Goal: Transaction & Acquisition: Purchase product/service

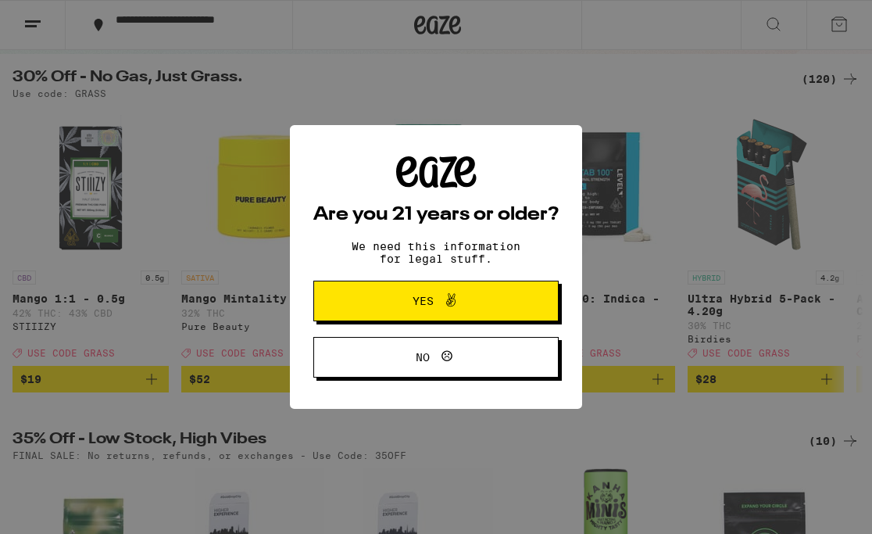
click at [467, 293] on span "Yes" at bounding box center [436, 301] width 119 height 20
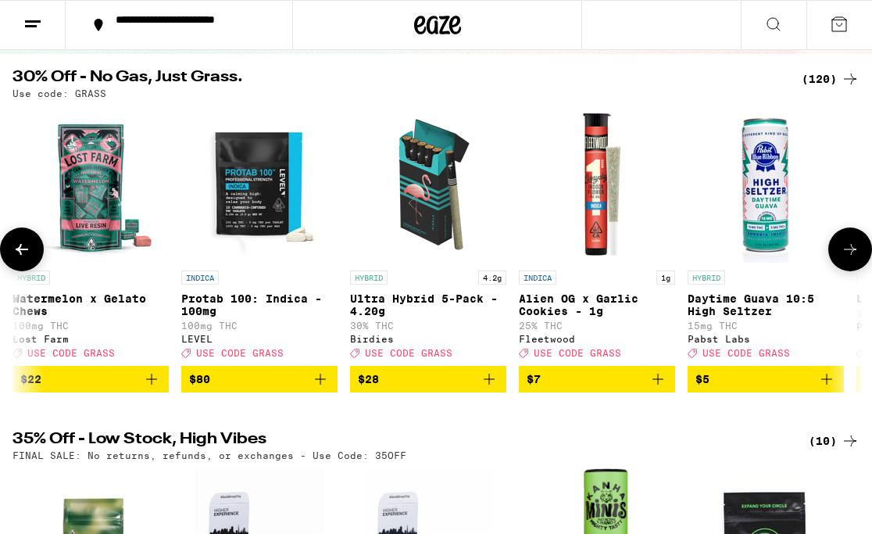
click at [851, 259] on icon at bounding box center [850, 249] width 19 height 19
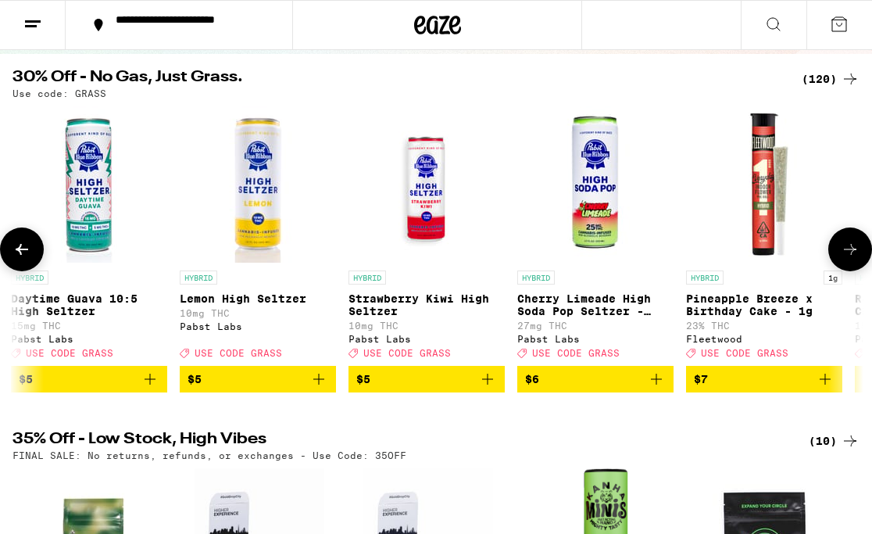
click at [851, 259] on icon at bounding box center [850, 249] width 19 height 19
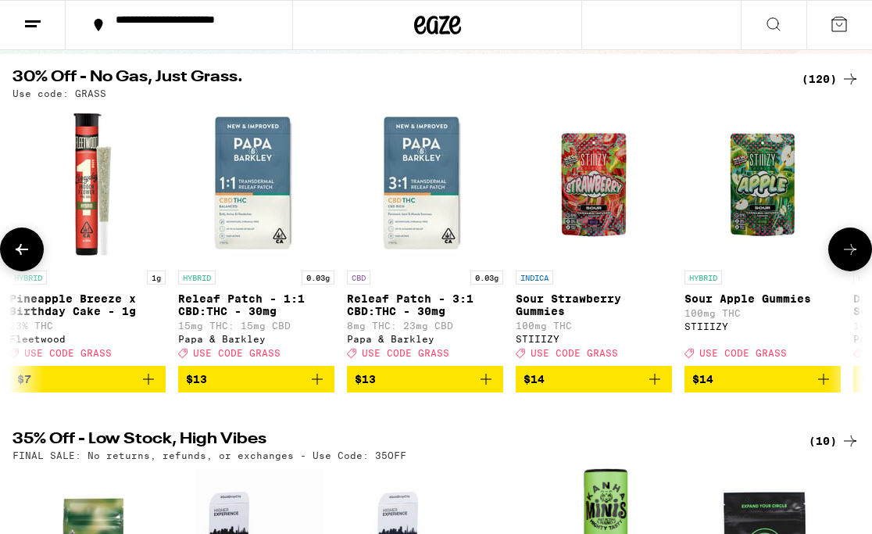
click at [851, 259] on icon at bounding box center [850, 249] width 19 height 19
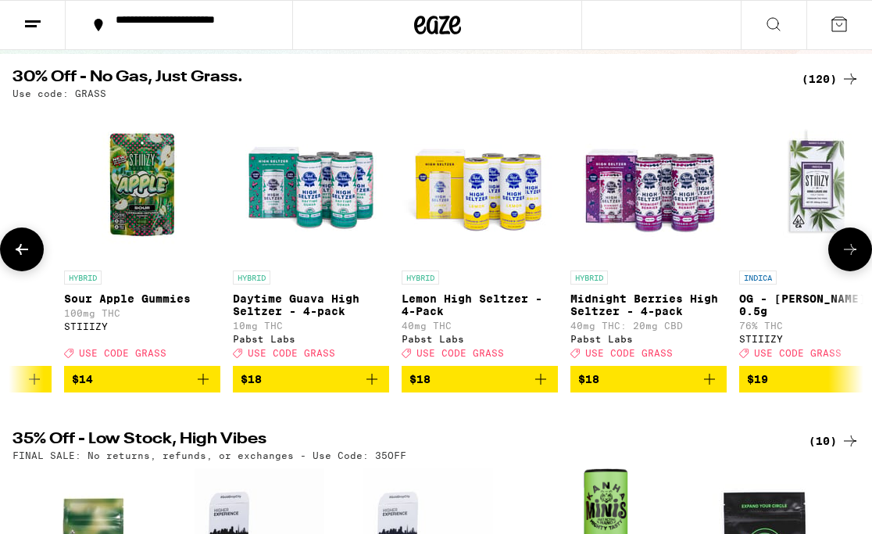
scroll to position [0, 2369]
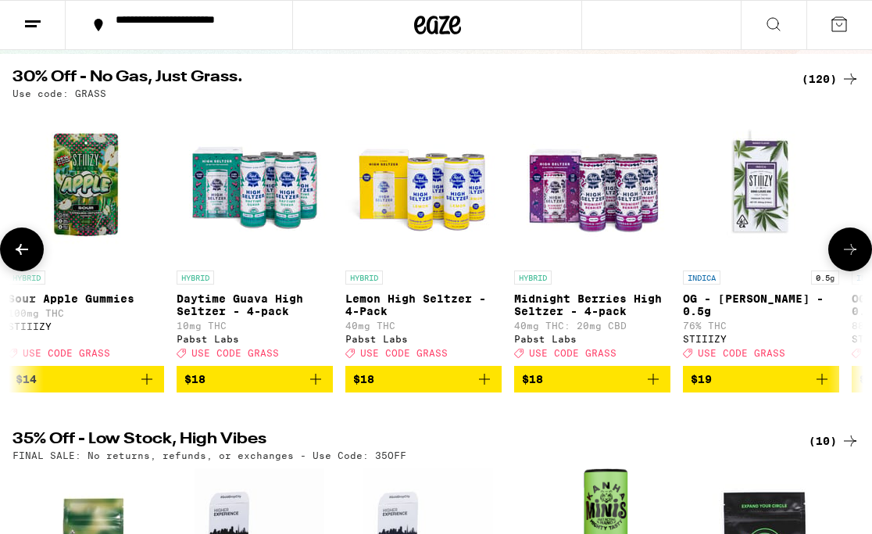
click at [851, 259] on icon at bounding box center [850, 249] width 19 height 19
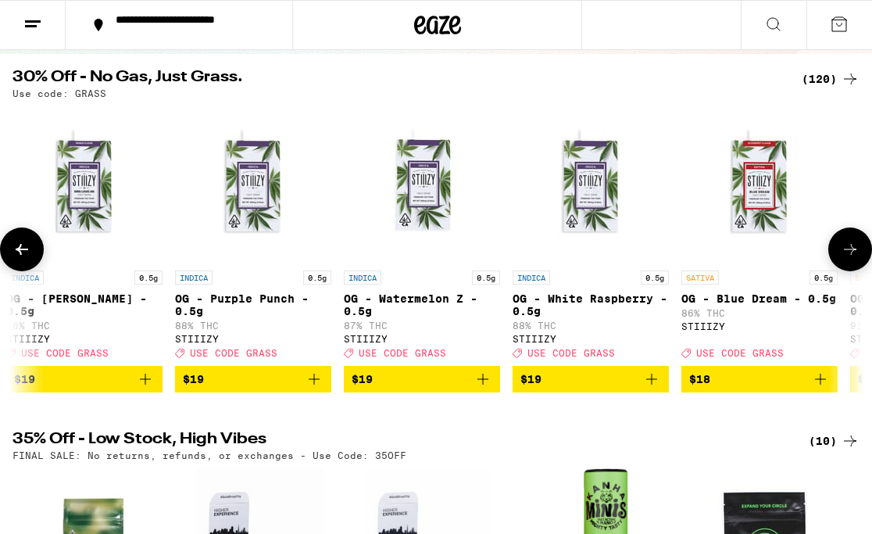
click at [851, 259] on icon at bounding box center [850, 249] width 19 height 19
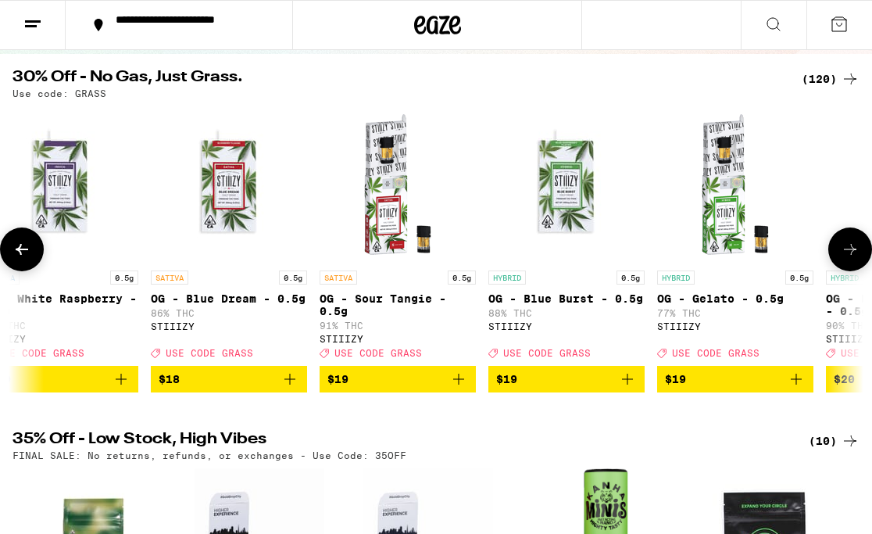
scroll to position [0, 3723]
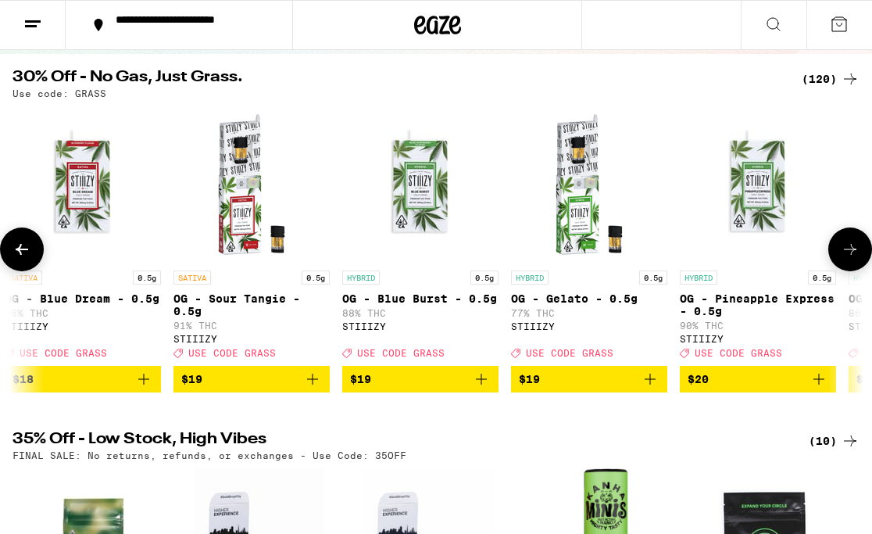
click at [851, 259] on icon at bounding box center [850, 249] width 19 height 19
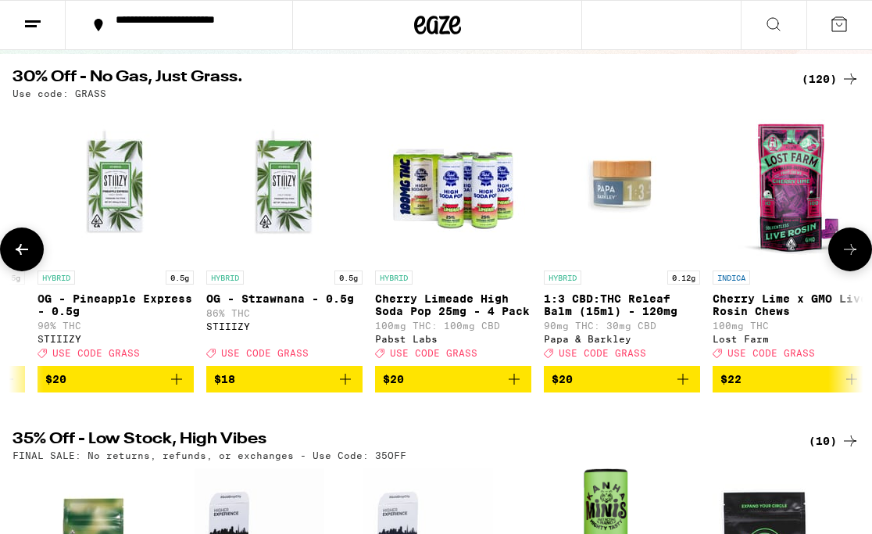
scroll to position [0, 4400]
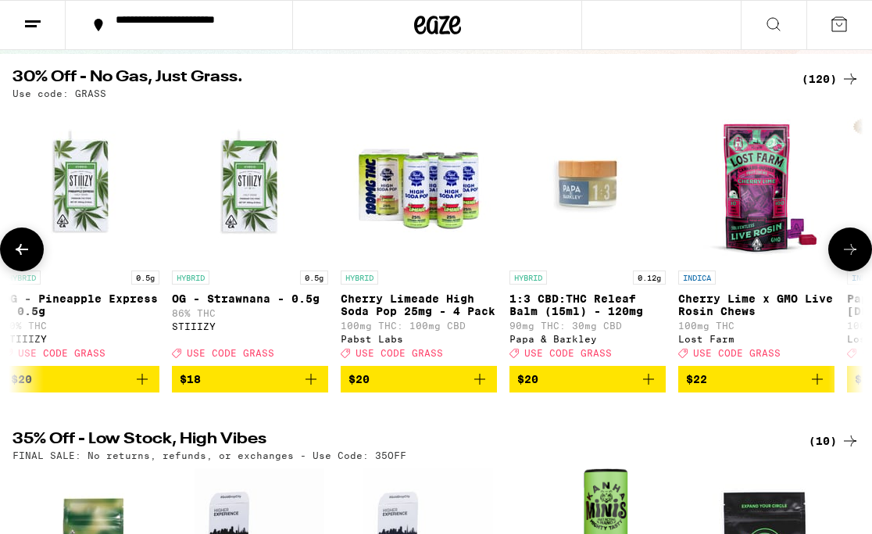
click at [851, 259] on icon at bounding box center [850, 249] width 19 height 19
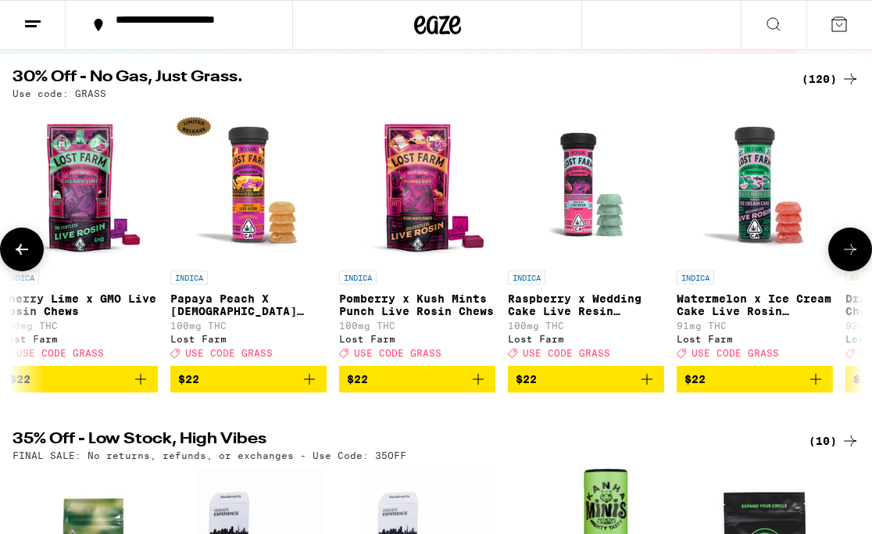
click at [851, 259] on icon at bounding box center [850, 249] width 19 height 19
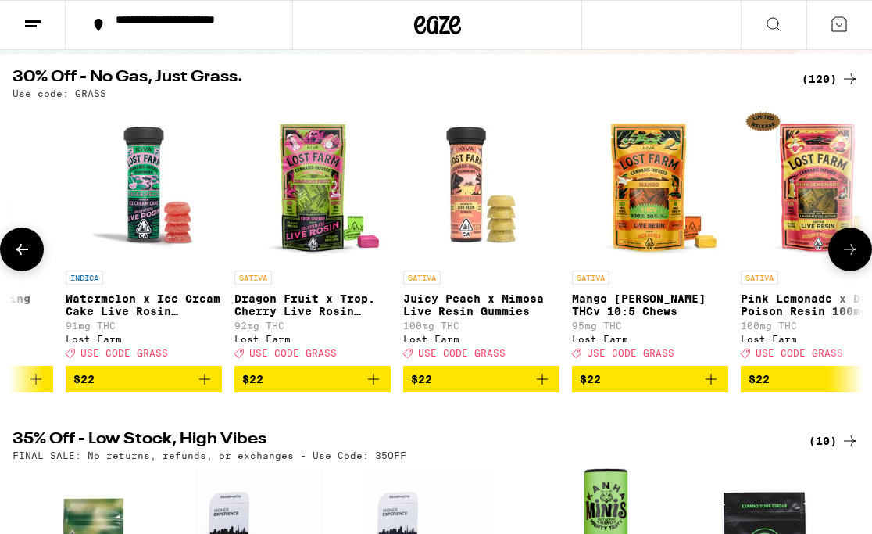
scroll to position [0, 5754]
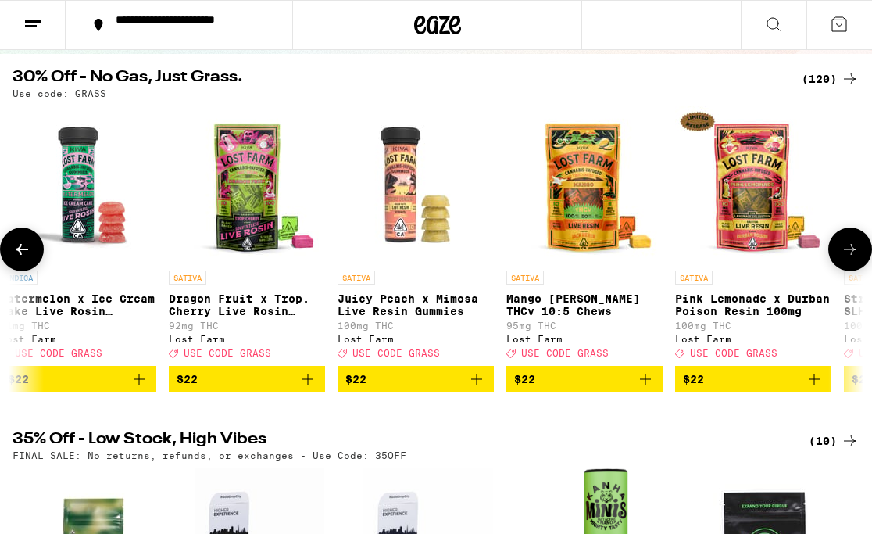
click at [851, 259] on icon at bounding box center [850, 249] width 19 height 19
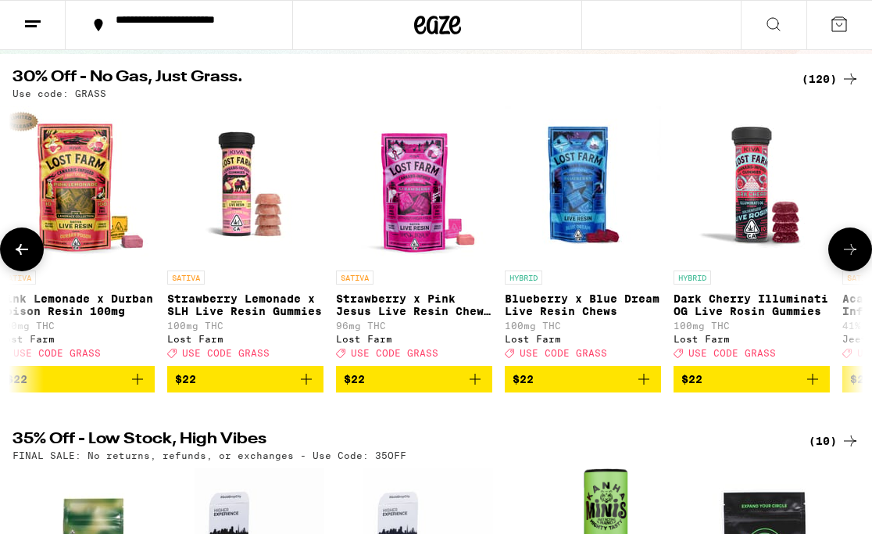
click at [851, 259] on icon at bounding box center [850, 249] width 19 height 19
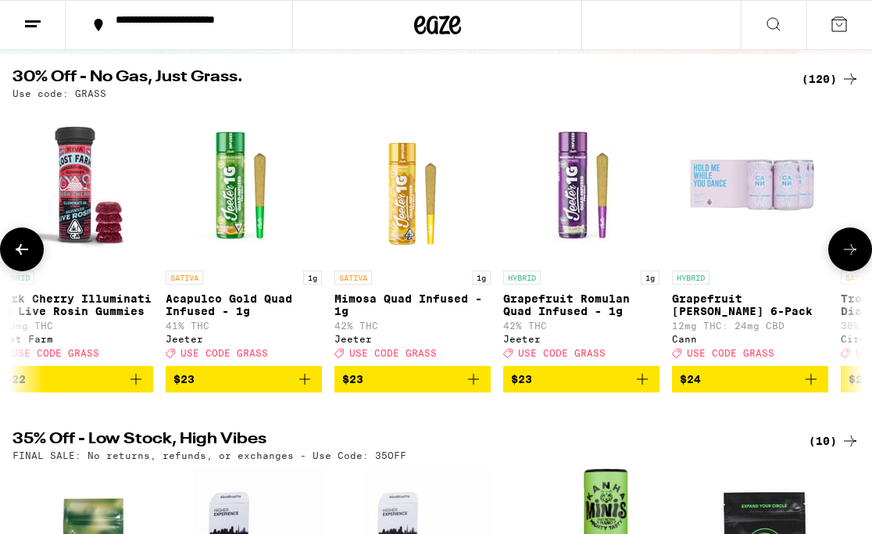
click at [851, 259] on icon at bounding box center [850, 249] width 19 height 19
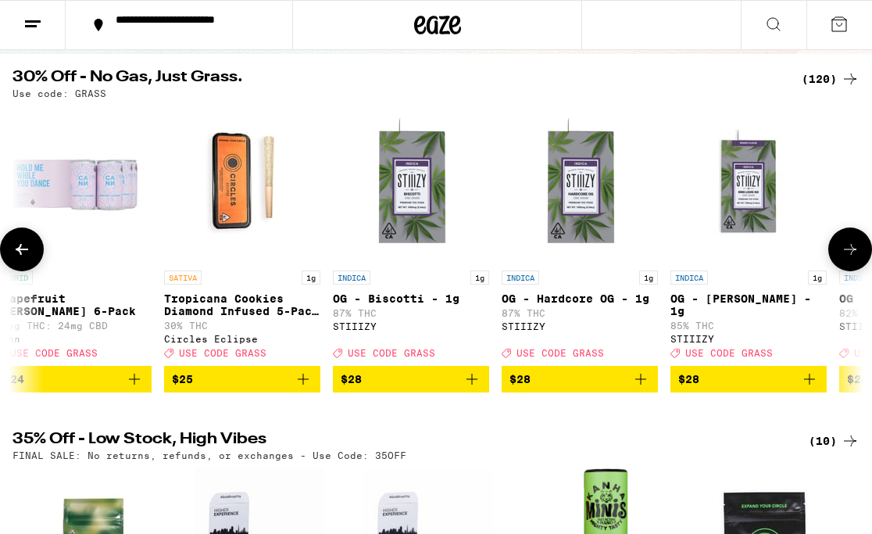
click at [851, 259] on icon at bounding box center [850, 249] width 19 height 19
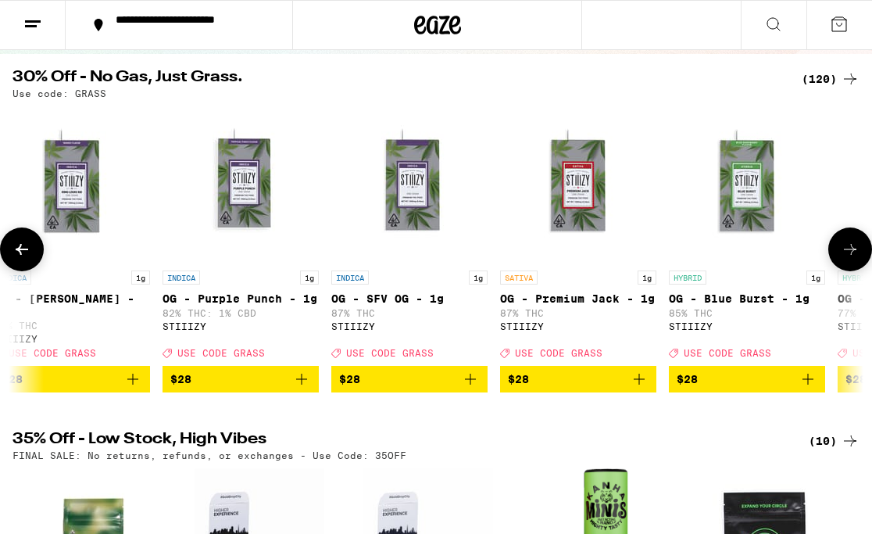
click at [851, 259] on icon at bounding box center [850, 249] width 19 height 19
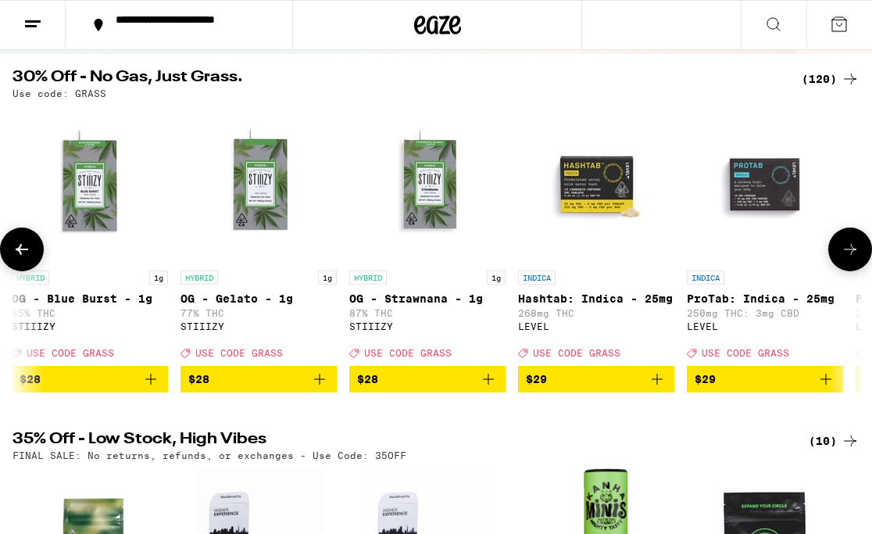
scroll to position [0, 9139]
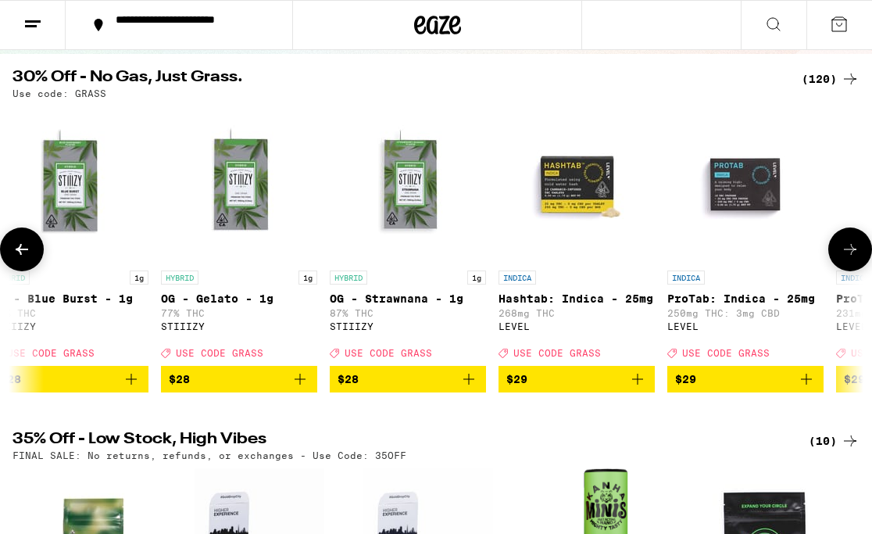
click at [851, 259] on icon at bounding box center [850, 249] width 19 height 19
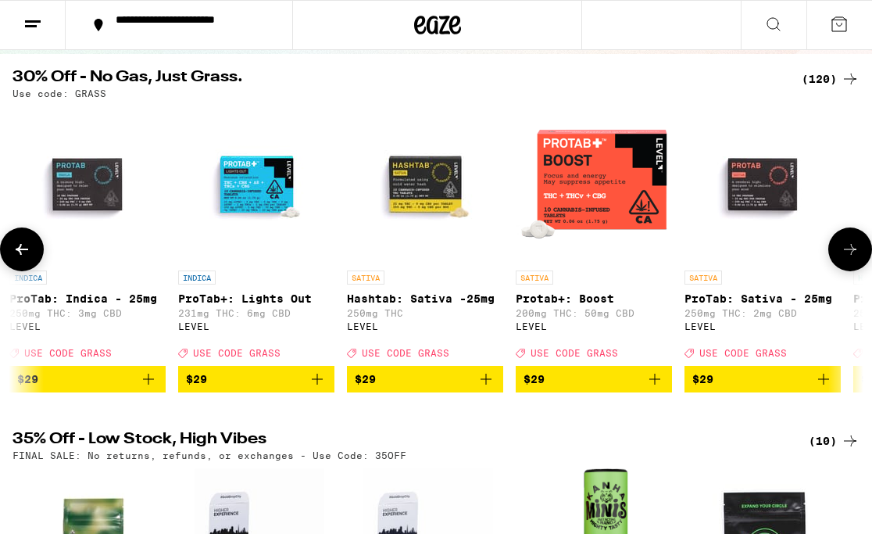
scroll to position [0, 9816]
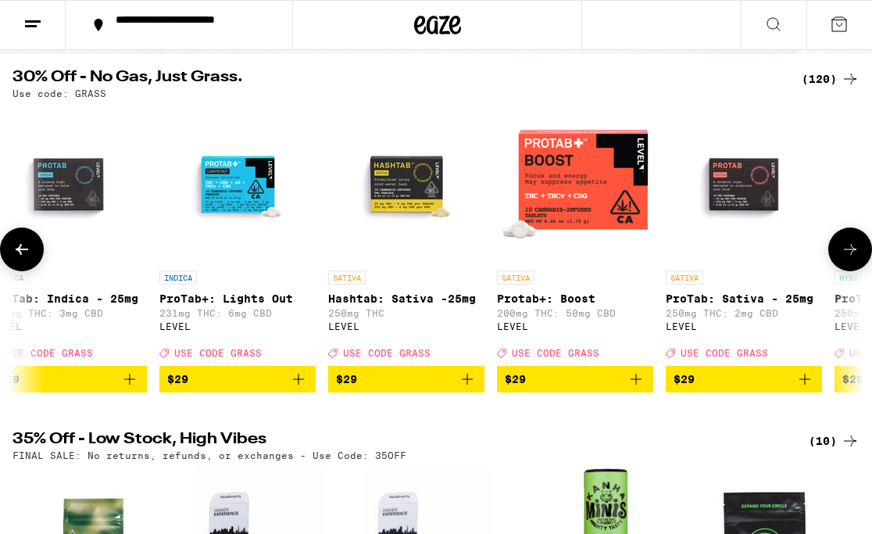
click at [851, 259] on icon at bounding box center [850, 249] width 19 height 19
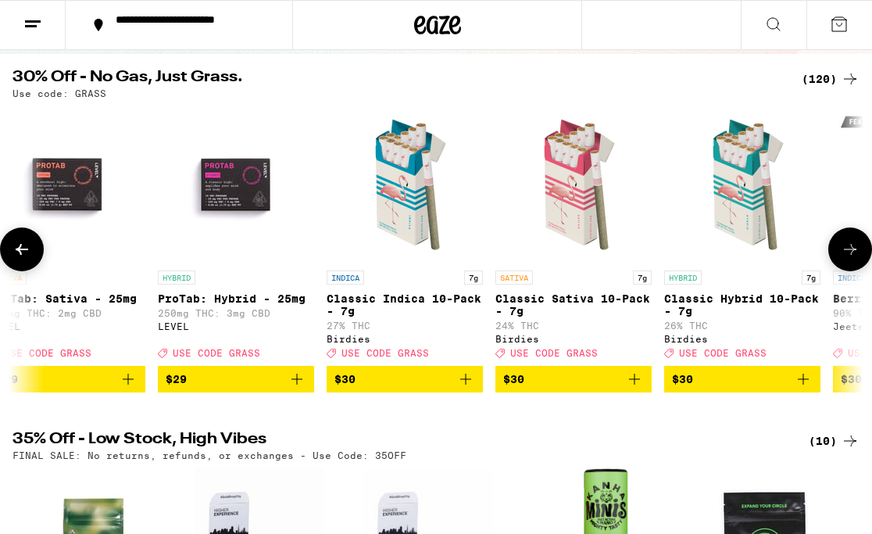
click at [851, 259] on icon at bounding box center [850, 249] width 19 height 19
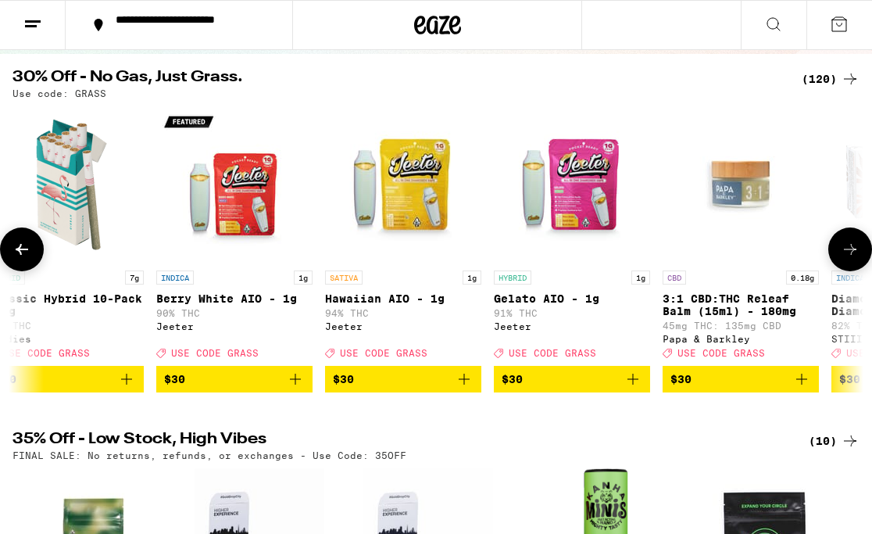
click at [29, 251] on icon at bounding box center [22, 249] width 19 height 19
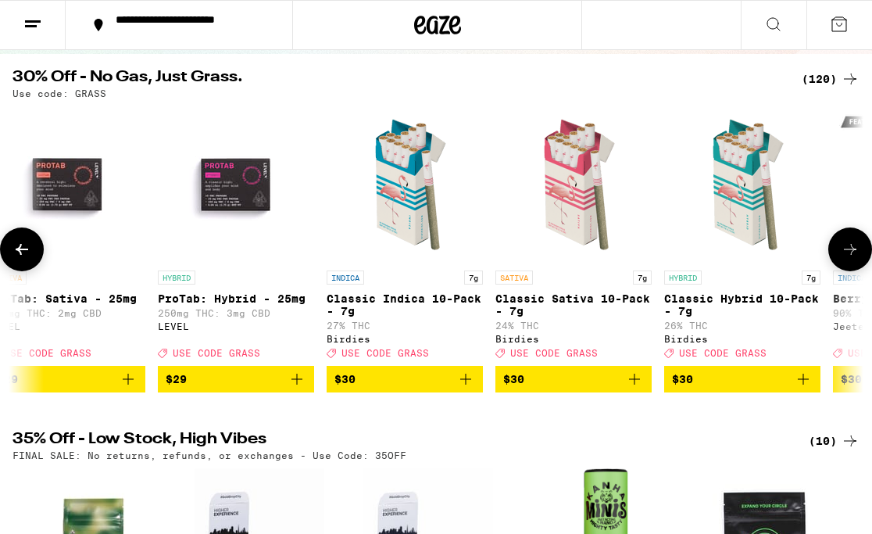
click at [846, 255] on icon at bounding box center [850, 249] width 19 height 19
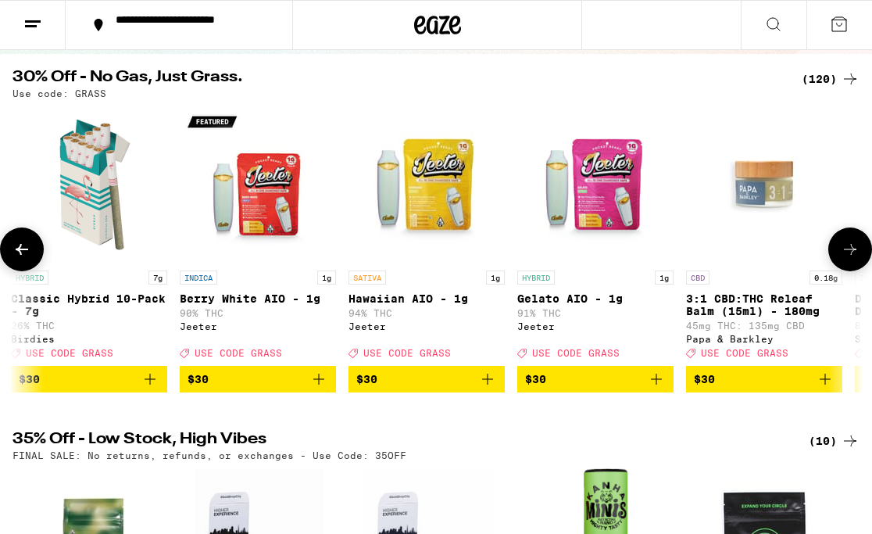
scroll to position [0, 11170]
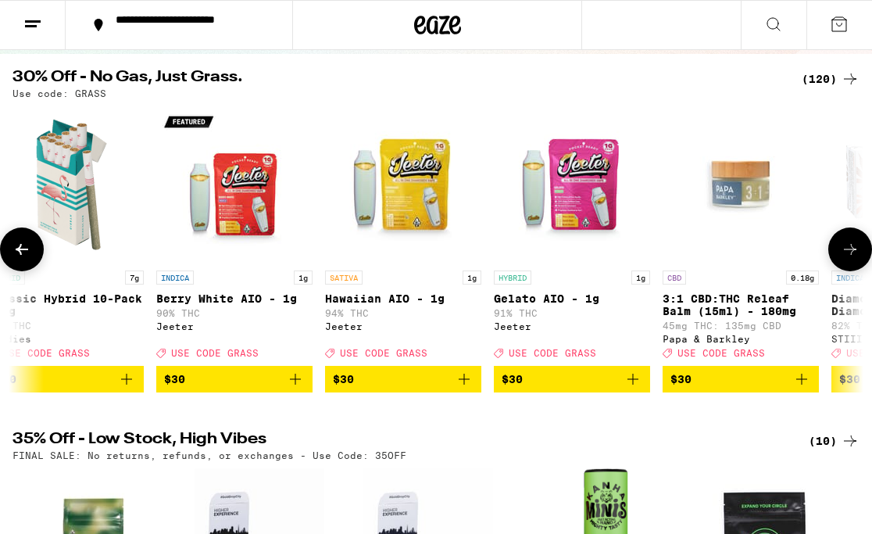
click at [846, 255] on icon at bounding box center [850, 249] width 19 height 19
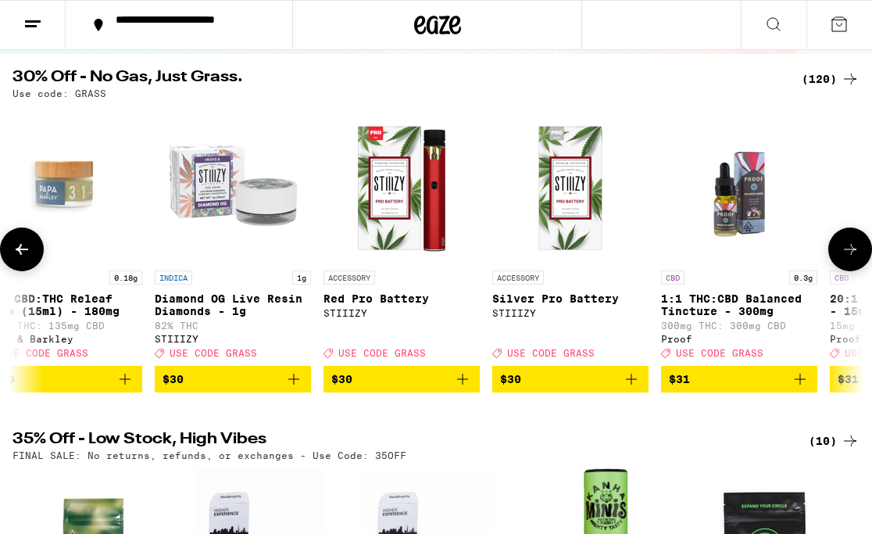
click at [846, 255] on icon at bounding box center [850, 249] width 19 height 19
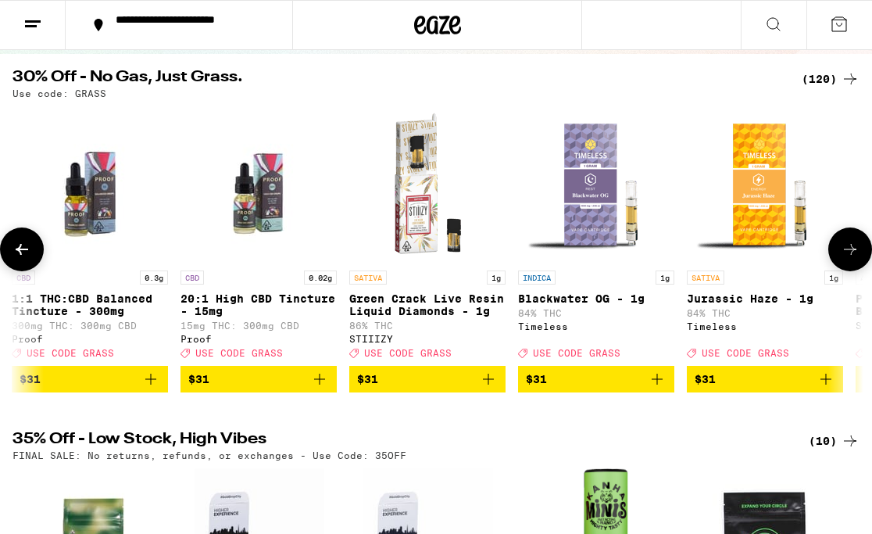
scroll to position [0, 12524]
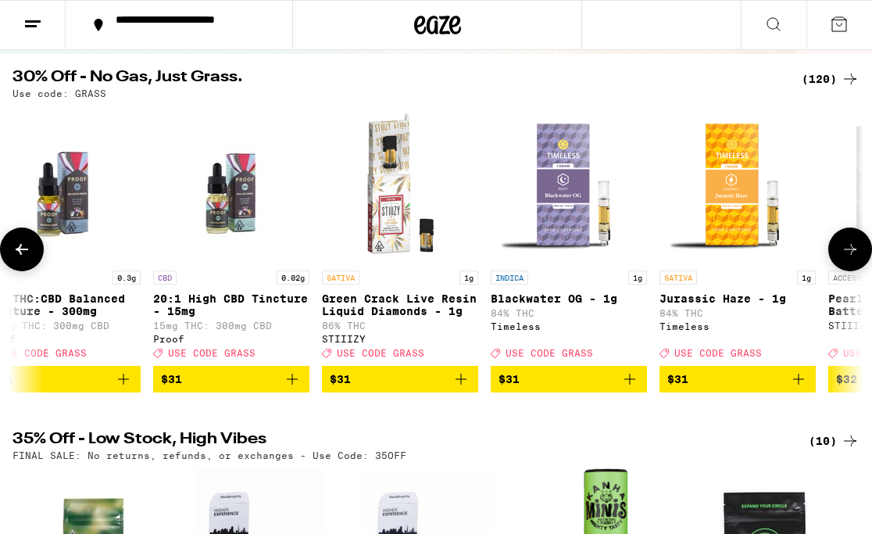
click at [846, 255] on icon at bounding box center [850, 249] width 19 height 19
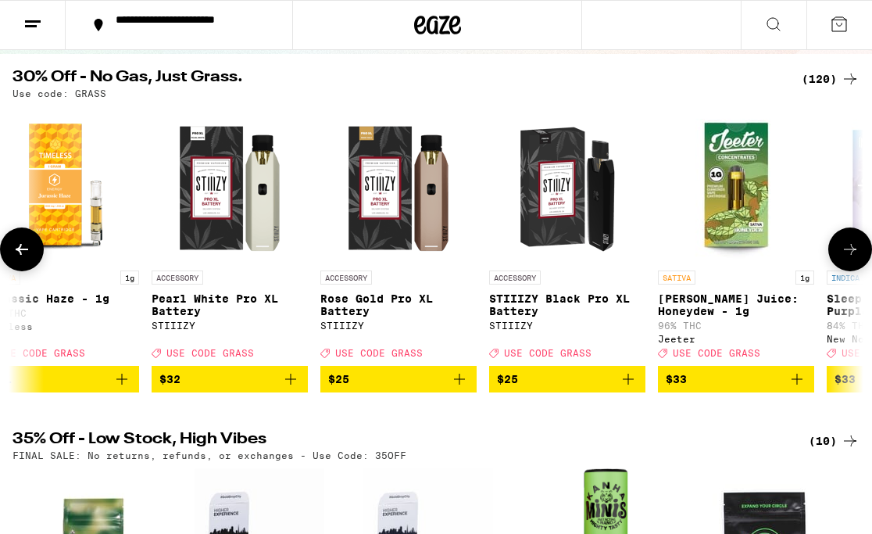
click at [846, 255] on icon at bounding box center [850, 249] width 19 height 19
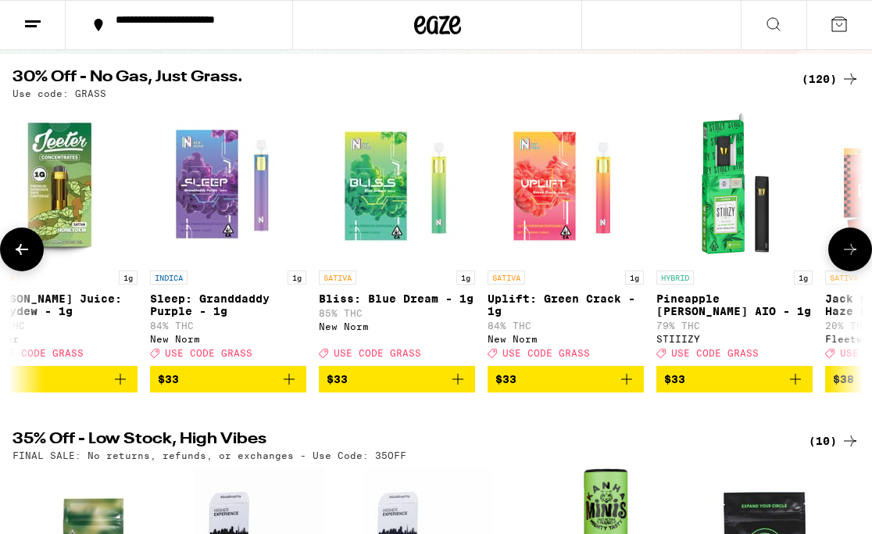
click at [846, 255] on icon at bounding box center [850, 249] width 19 height 19
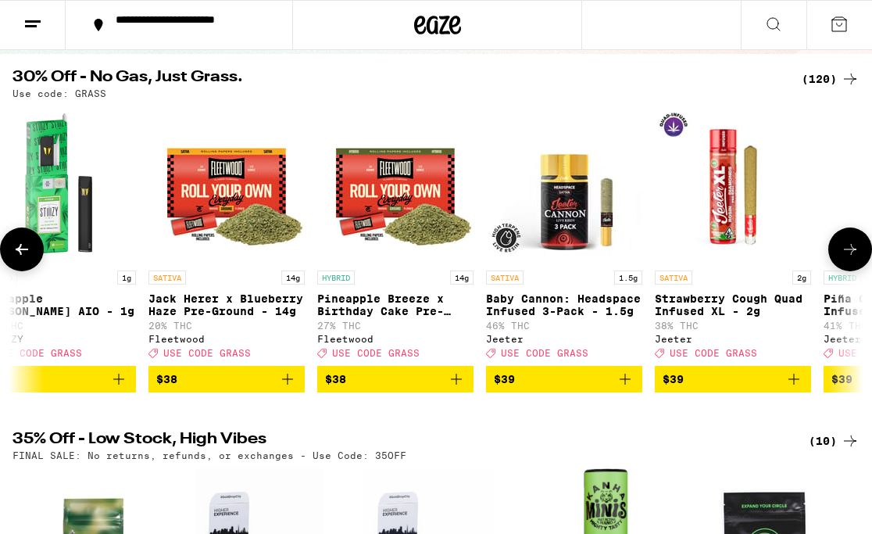
click at [846, 255] on icon at bounding box center [850, 249] width 19 height 19
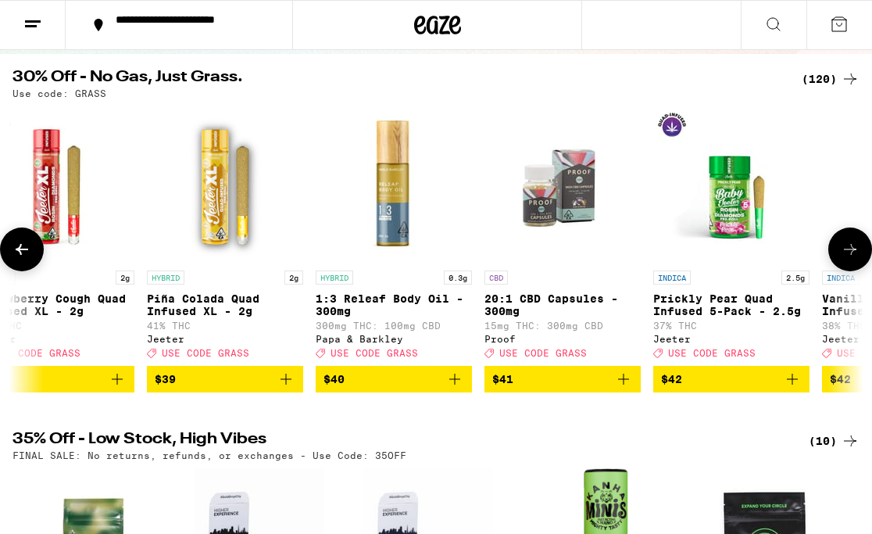
click at [846, 255] on icon at bounding box center [850, 249] width 19 height 19
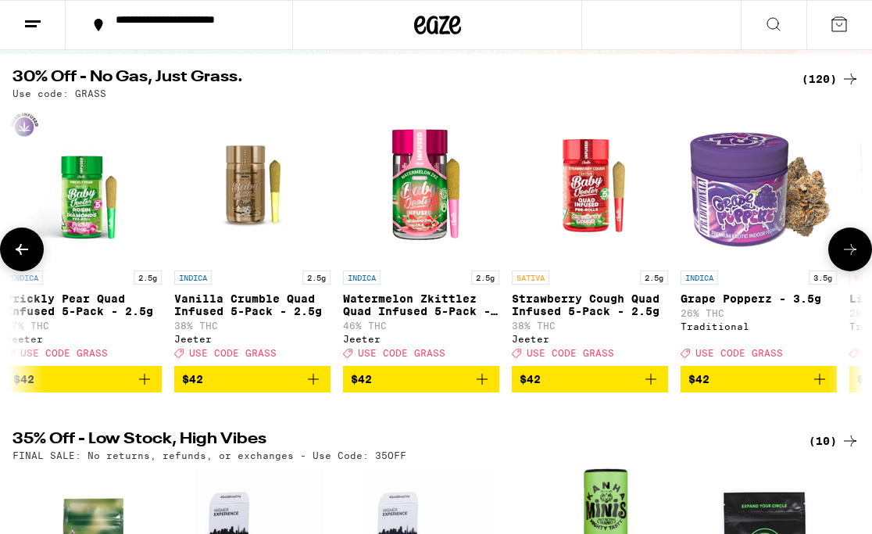
scroll to position [0, 15909]
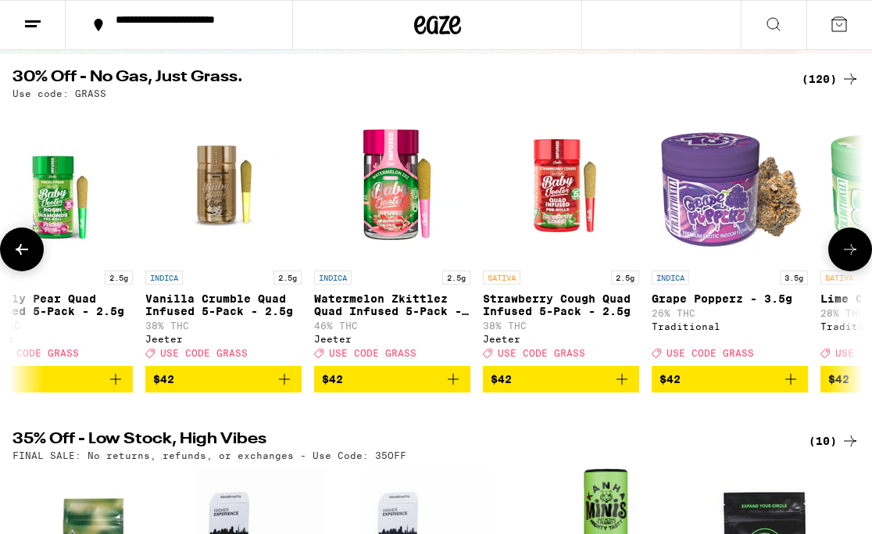
click at [846, 255] on icon at bounding box center [850, 249] width 19 height 19
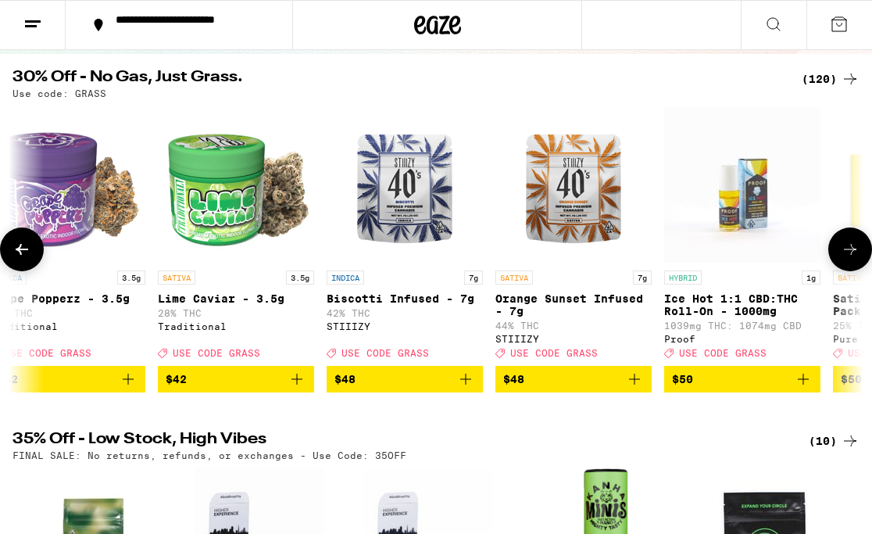
scroll to position [0, 16586]
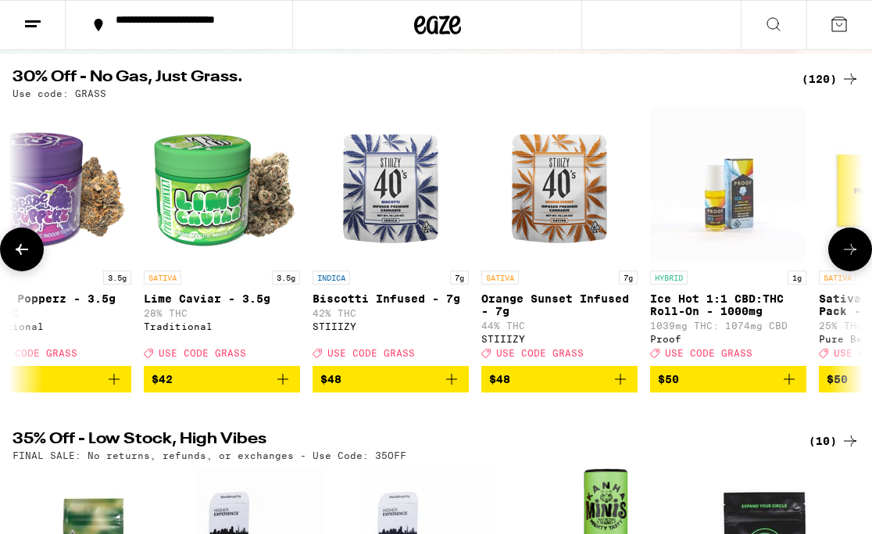
click at [846, 255] on icon at bounding box center [850, 249] width 19 height 19
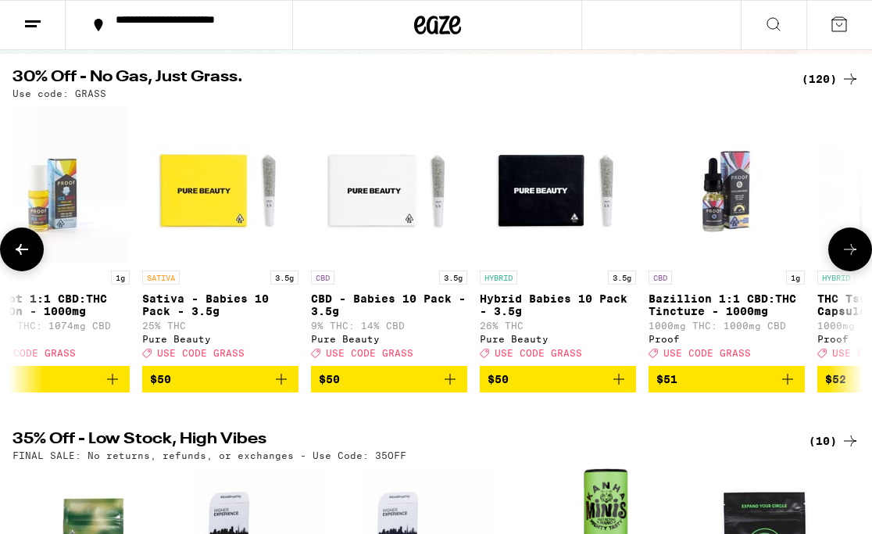
click at [846, 255] on icon at bounding box center [850, 249] width 19 height 19
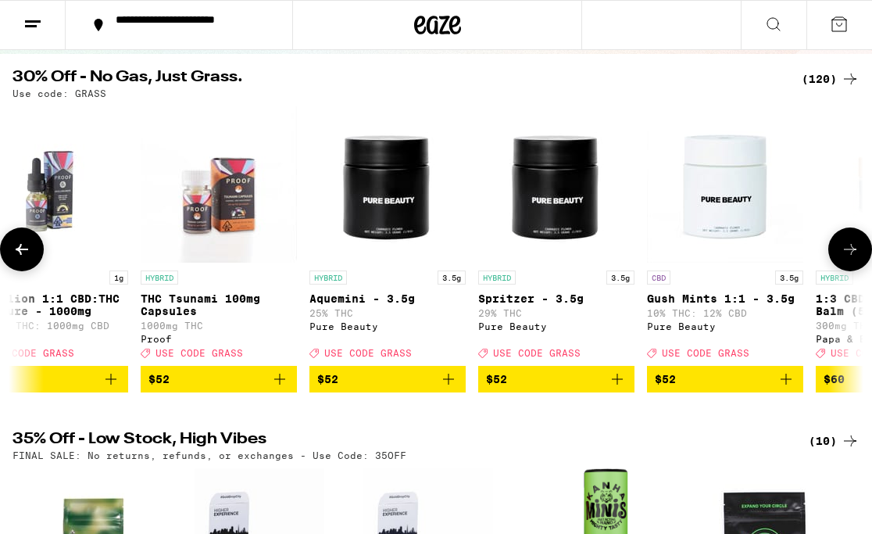
click at [846, 255] on icon at bounding box center [850, 249] width 19 height 19
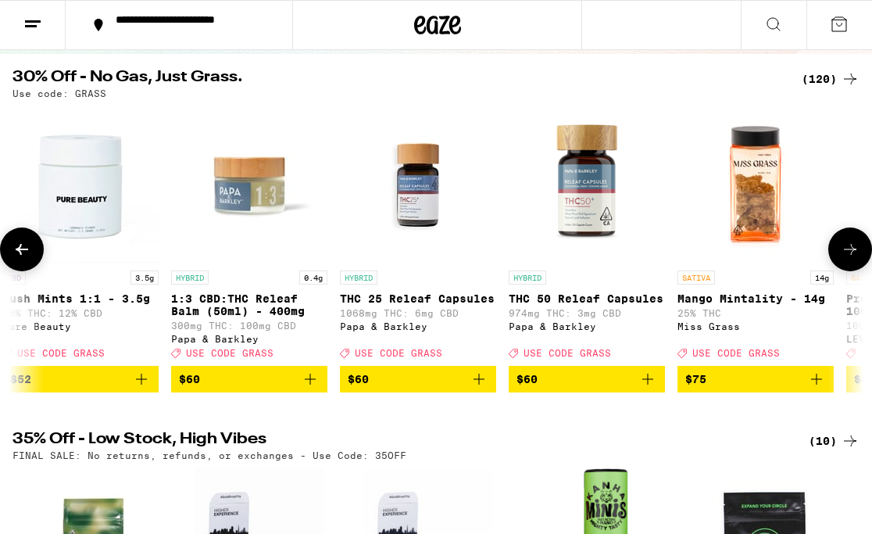
scroll to position [0, 18618]
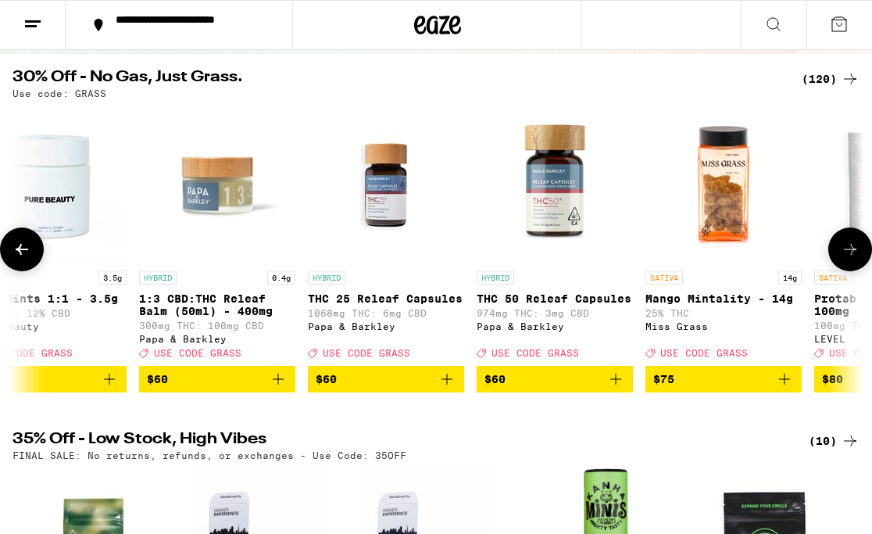
click at [846, 255] on icon at bounding box center [850, 249] width 19 height 19
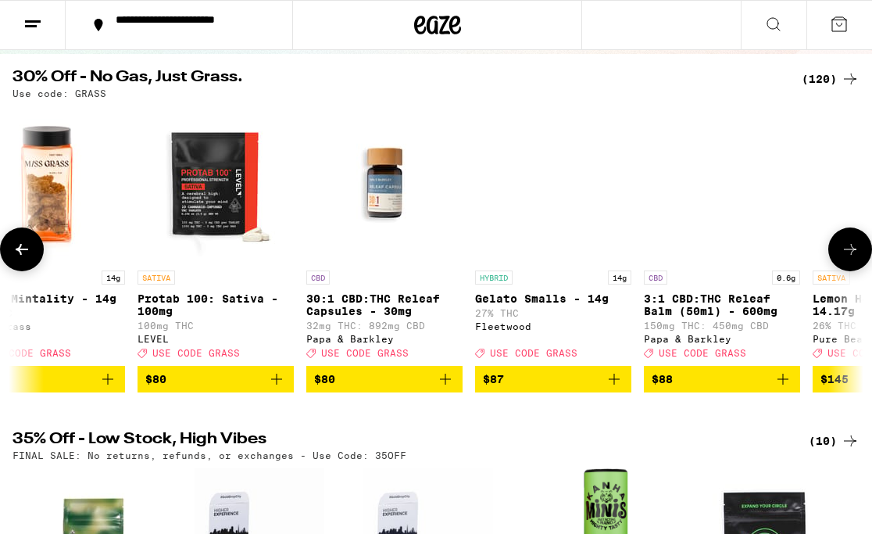
click at [846, 255] on icon at bounding box center [850, 249] width 19 height 19
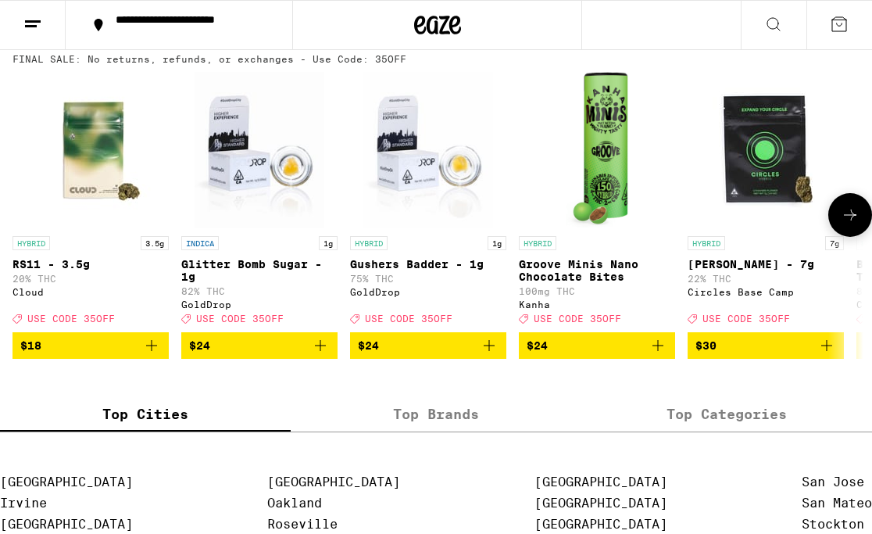
scroll to position [527, 0]
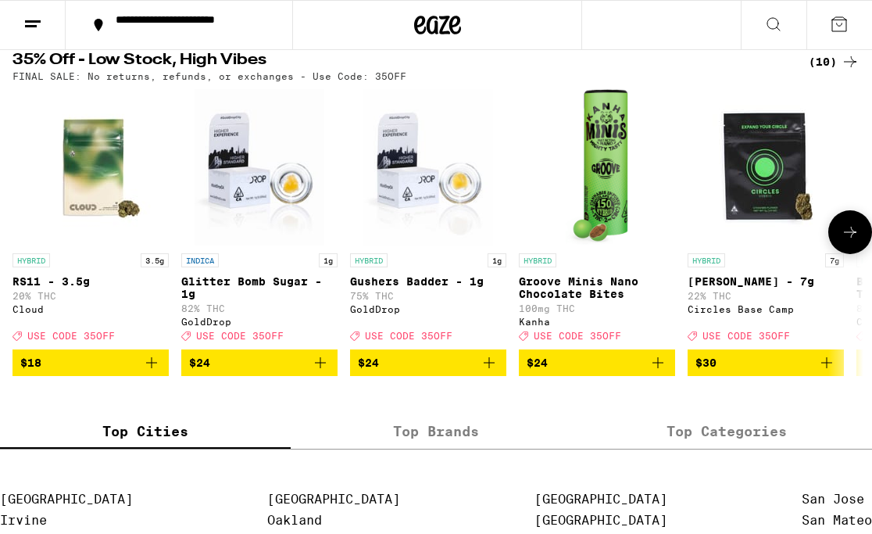
click at [854, 238] on icon at bounding box center [850, 232] width 13 height 11
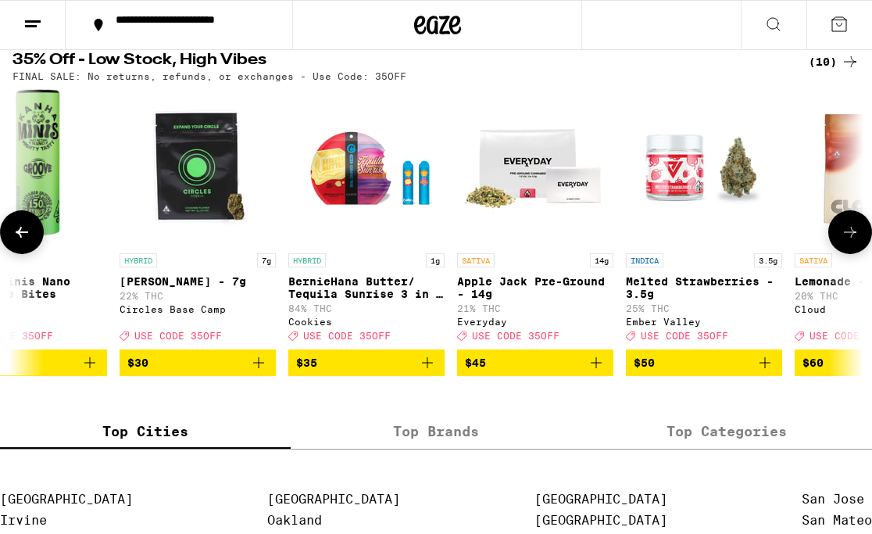
scroll to position [0, 677]
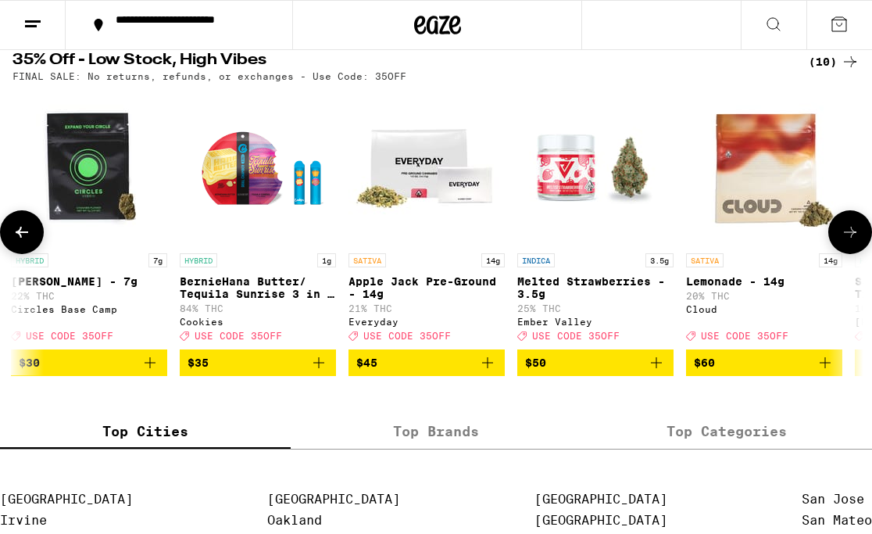
click at [854, 238] on icon at bounding box center [850, 232] width 13 height 11
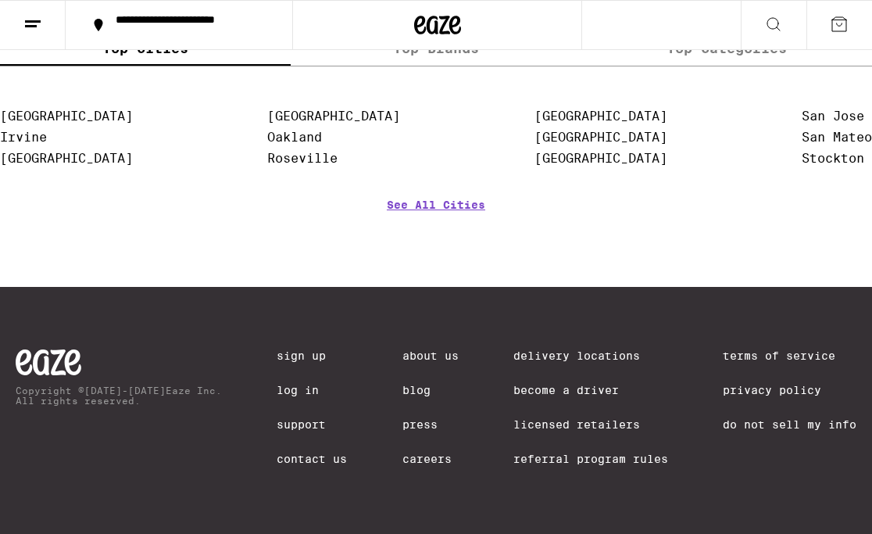
scroll to position [940, 0]
